Goal: Transaction & Acquisition: Download file/media

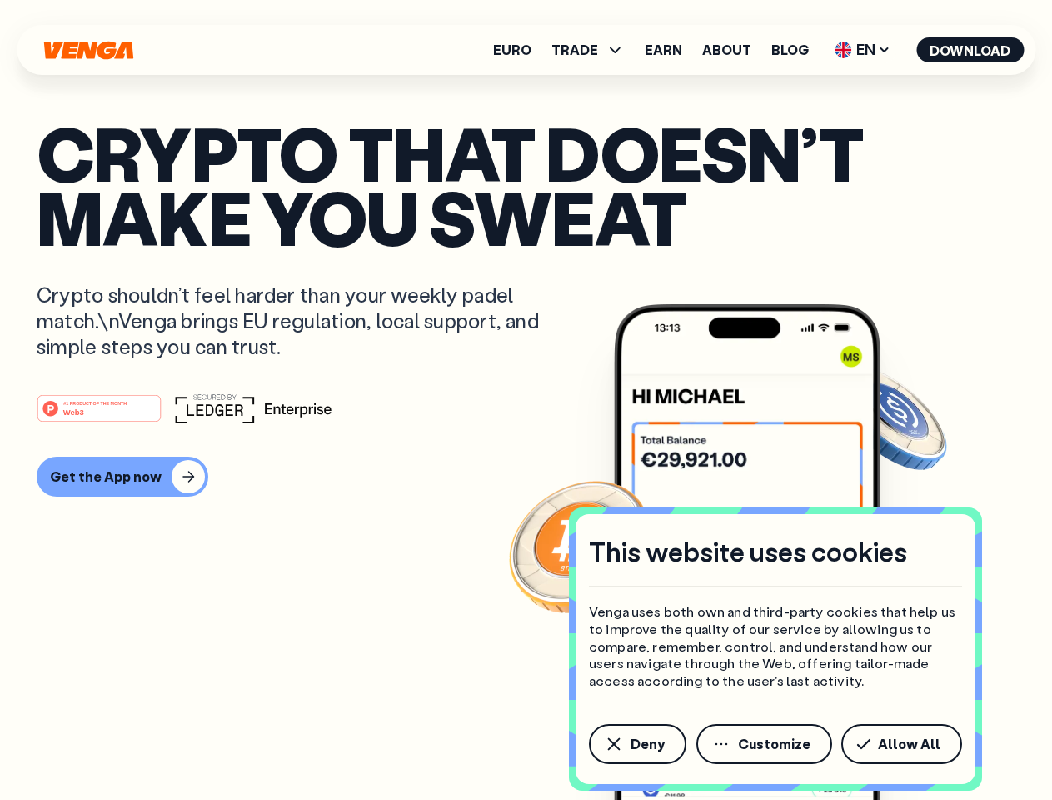
click at [526, 400] on div "#1 PRODUCT OF THE MONTH Web3" at bounding box center [526, 408] width 979 height 30
click at [636, 744] on span "Deny" at bounding box center [648, 743] width 34 height 13
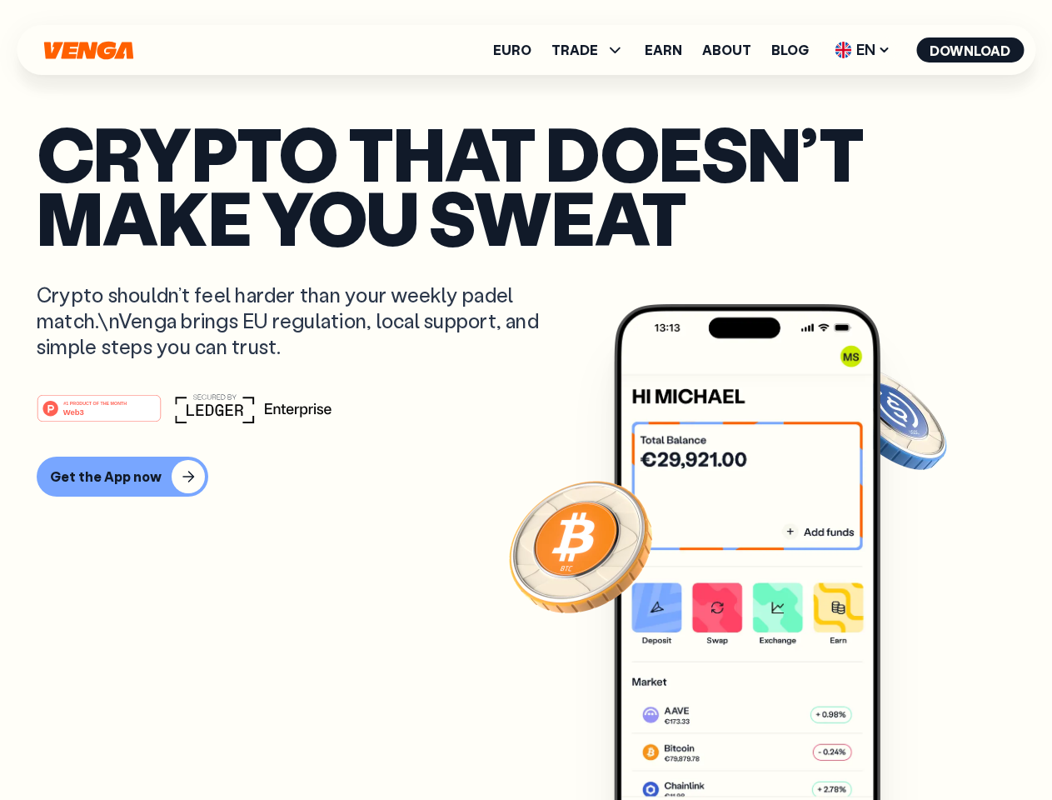
click at [765, 744] on img at bounding box center [747, 583] width 267 height 558
click at [905, 744] on article "Crypto that doesn’t make you sweat Crypto shouldn’t feel harder than your weekl…" at bounding box center [526, 433] width 979 height 625
click at [593, 50] on span "TRADE" at bounding box center [574, 49] width 47 height 13
click at [863, 50] on span "EN" at bounding box center [862, 50] width 67 height 27
click at [970, 50] on button "Download" at bounding box center [969, 49] width 107 height 25
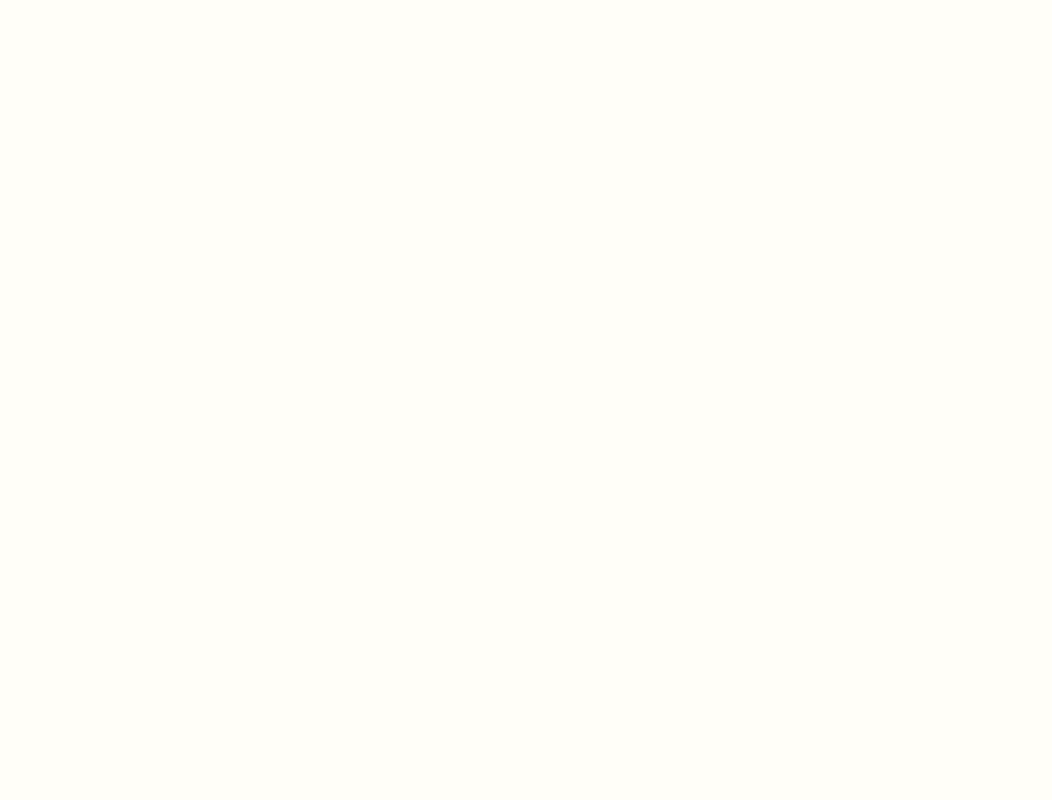
click at [526, 0] on html "This website uses cookies Venga uses both own and third-party cookies that help…" at bounding box center [526, 0] width 1052 height 0
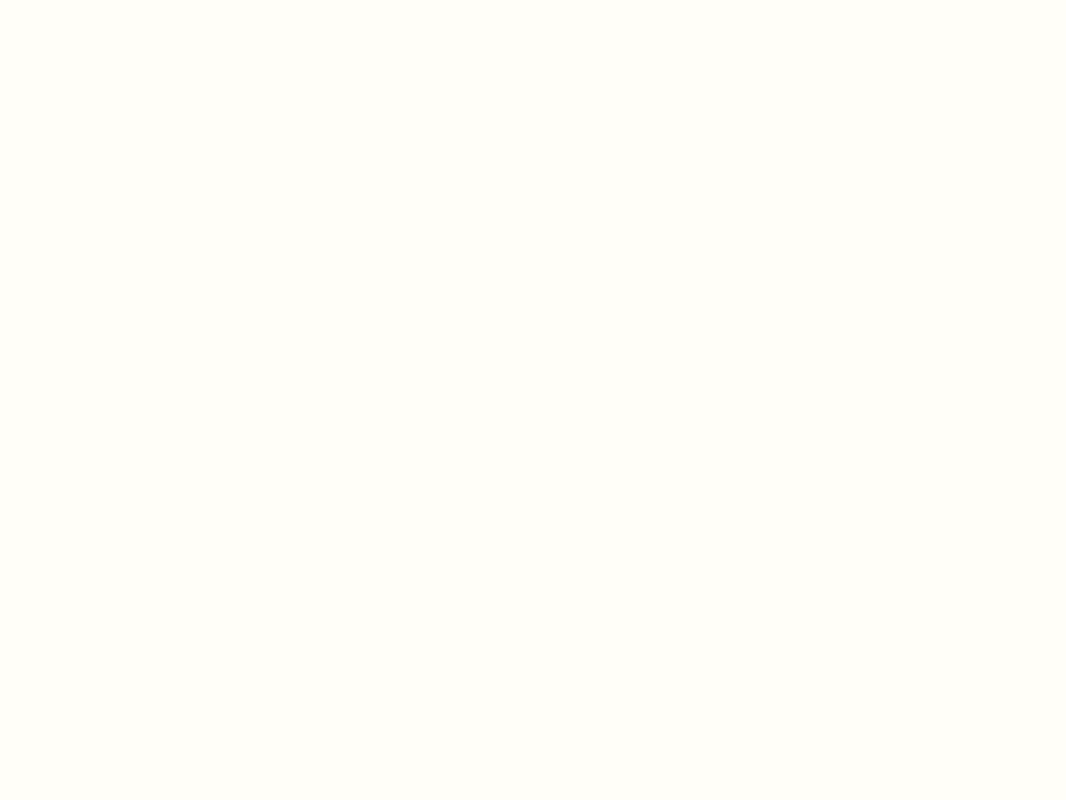
click at [120, 0] on html "This website uses cookies Venga uses both own and third-party cookies that help…" at bounding box center [533, 0] width 1066 height 0
click at [102, 0] on html "This website uses cookies Venga uses both own and third-party cookies that help…" at bounding box center [533, 0] width 1066 height 0
